Goal: Task Accomplishment & Management: Use online tool/utility

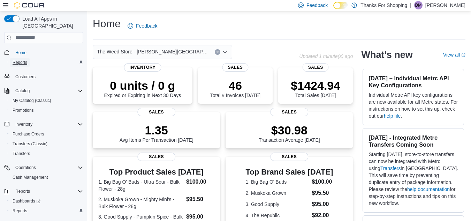
click at [28, 58] on link "Reports" at bounding box center [20, 62] width 20 height 8
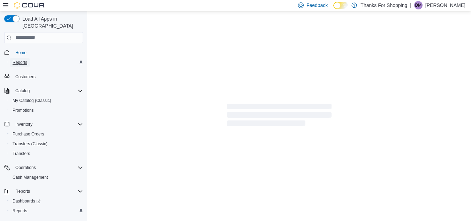
click at [25, 60] on span "Reports" at bounding box center [20, 63] width 15 height 6
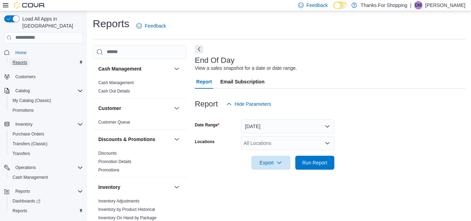
scroll to position [9, 0]
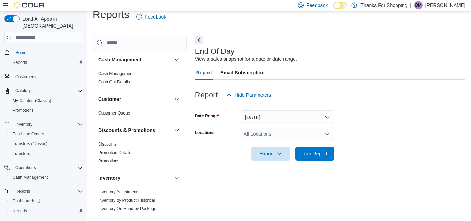
click at [274, 135] on div "All Locations" at bounding box center [287, 134] width 93 height 14
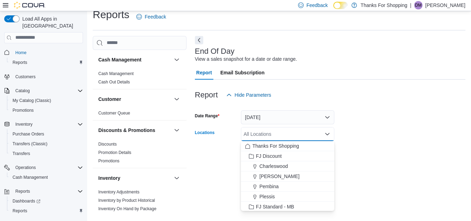
scroll to position [183, 0]
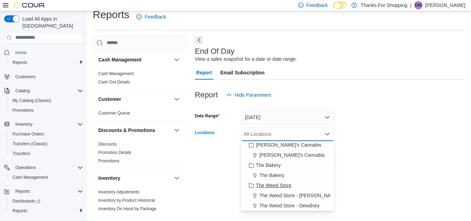
drag, startPoint x: 290, startPoint y: 195, endPoint x: 292, endPoint y: 191, distance: 5.1
click at [290, 195] on span "The Weed Store - [PERSON_NAME][GEOGRAPHIC_DATA]" at bounding box center [324, 195] width 131 height 7
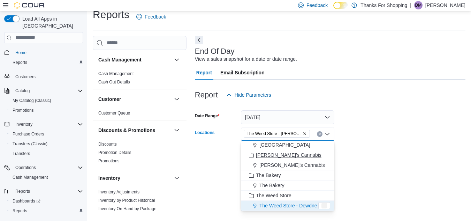
scroll to position [173, 0]
click at [370, 143] on div at bounding box center [330, 144] width 270 height 6
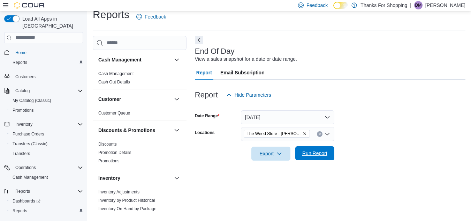
click at [311, 155] on span "Run Report" at bounding box center [314, 153] width 25 height 7
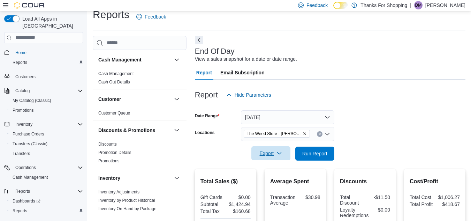
click at [264, 154] on span "Export" at bounding box center [270, 153] width 31 height 14
click at [271, 178] on span "Export to Pdf" at bounding box center [271, 181] width 31 height 6
